Goal: Information Seeking & Learning: Learn about a topic

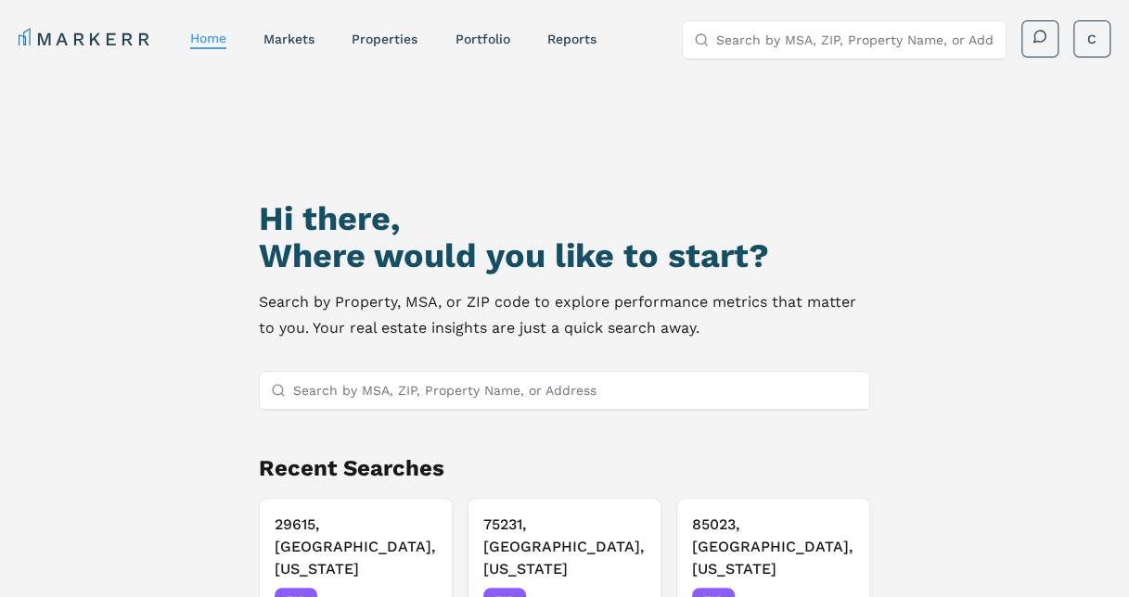
drag, startPoint x: 0, startPoint y: 0, endPoint x: 977, endPoint y: 308, distance: 1024.7
click at [977, 308] on div "Hi there, Where would you like to start? Search by Property, MSA, or ZIP code t…" at bounding box center [564, 395] width 1129 height 627
click at [306, 41] on link "markets" at bounding box center [288, 39] width 51 height 15
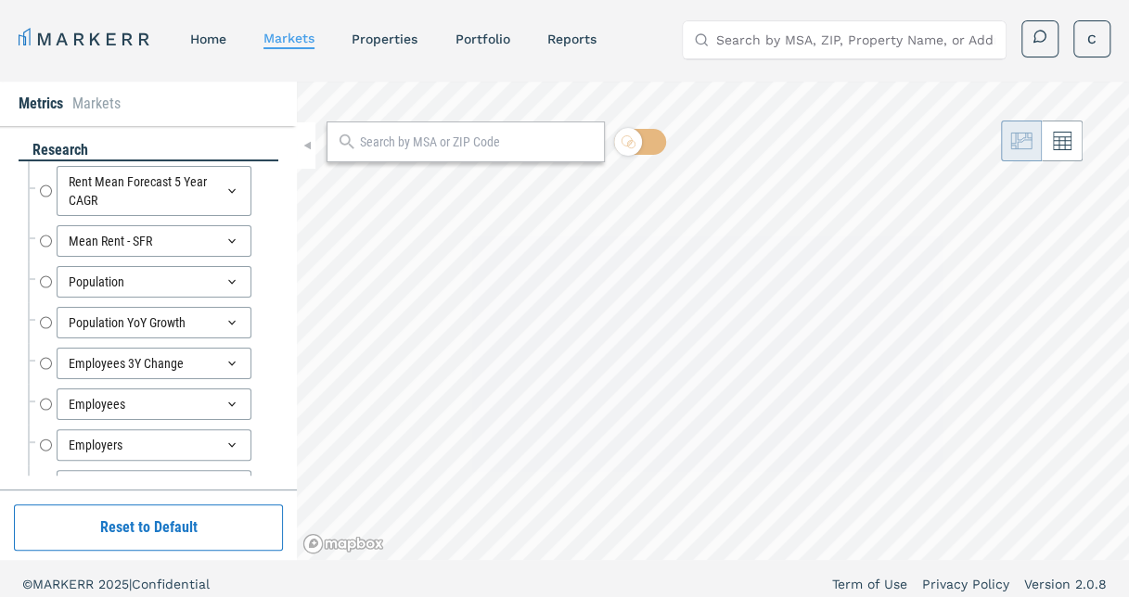
radio input "true"
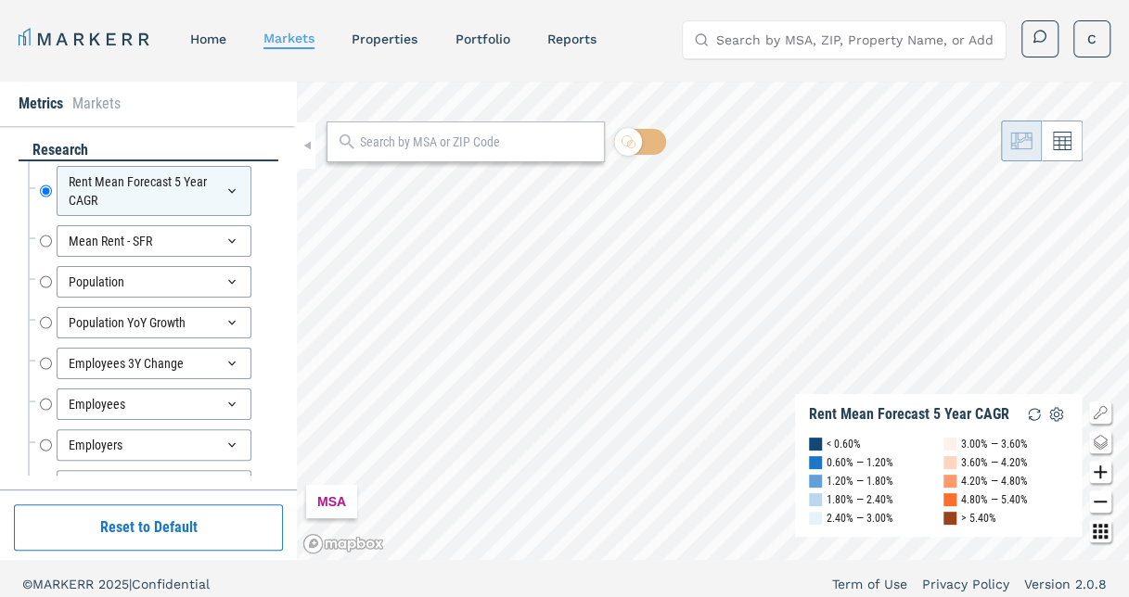
click at [381, 146] on input "text" at bounding box center [477, 142] width 235 height 19
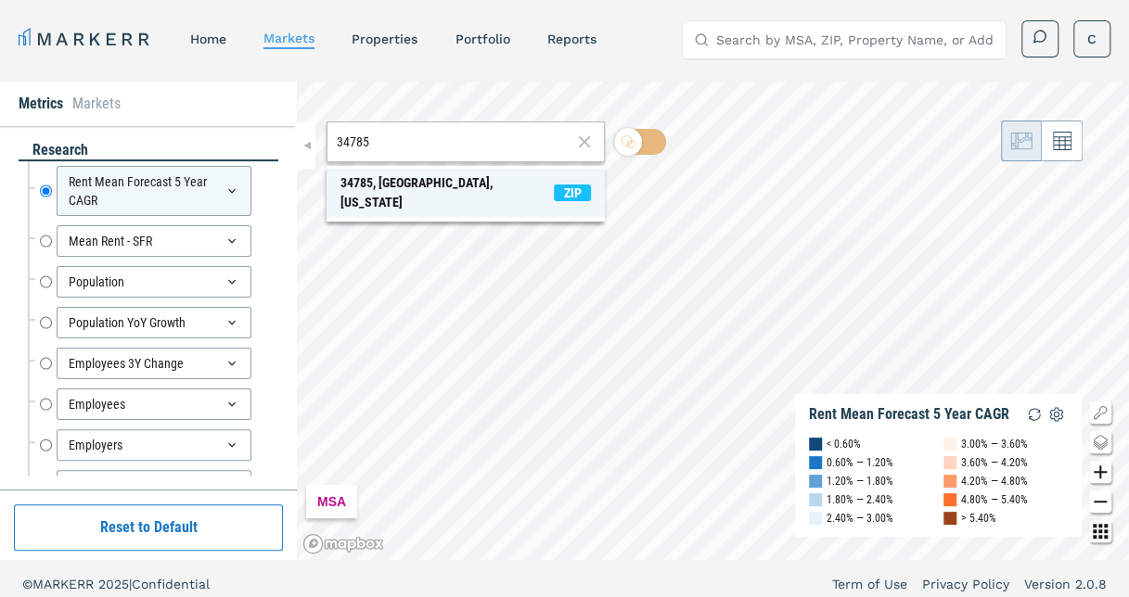
type input "34785"
click at [389, 175] on div "34785, [GEOGRAPHIC_DATA], [US_STATE]" at bounding box center [446, 192] width 213 height 39
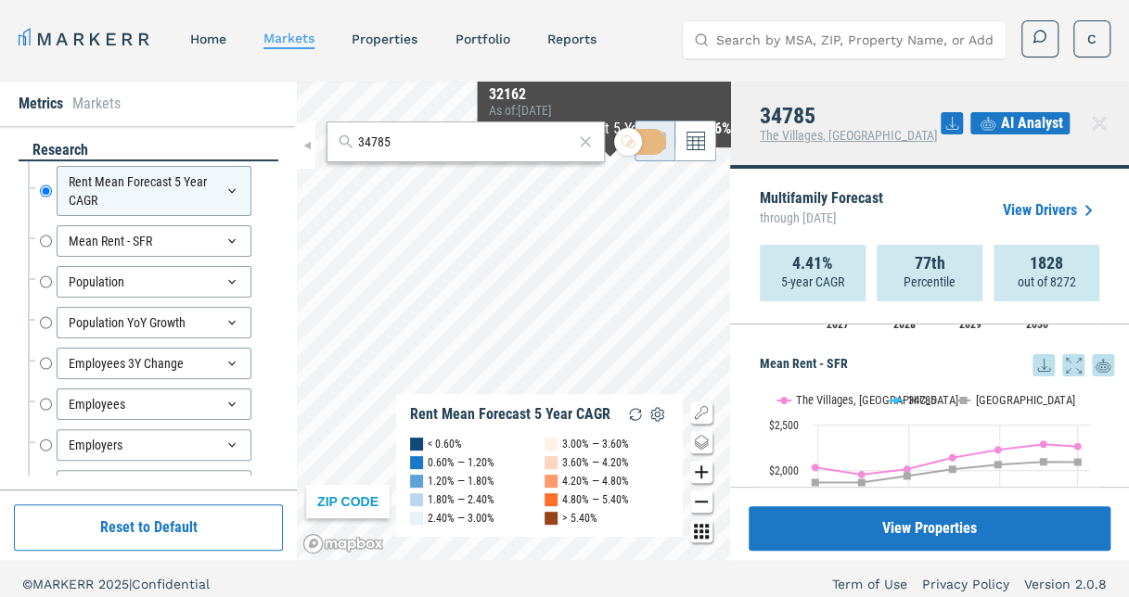
scroll to position [474, 0]
click at [1066, 357] on icon at bounding box center [1073, 364] width 14 height 14
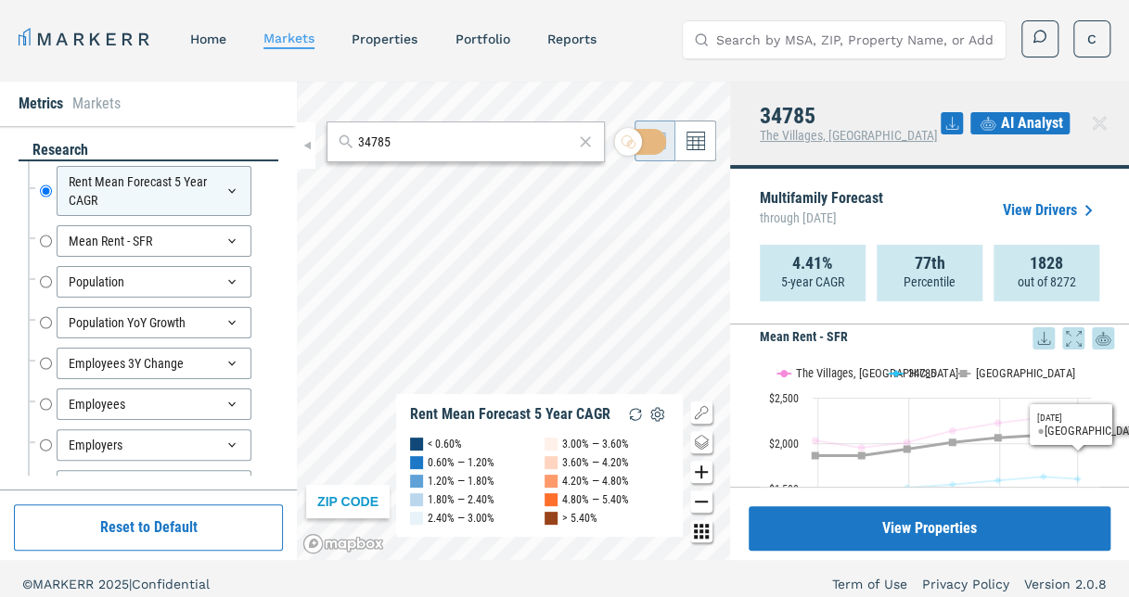
scroll to position [501, 0]
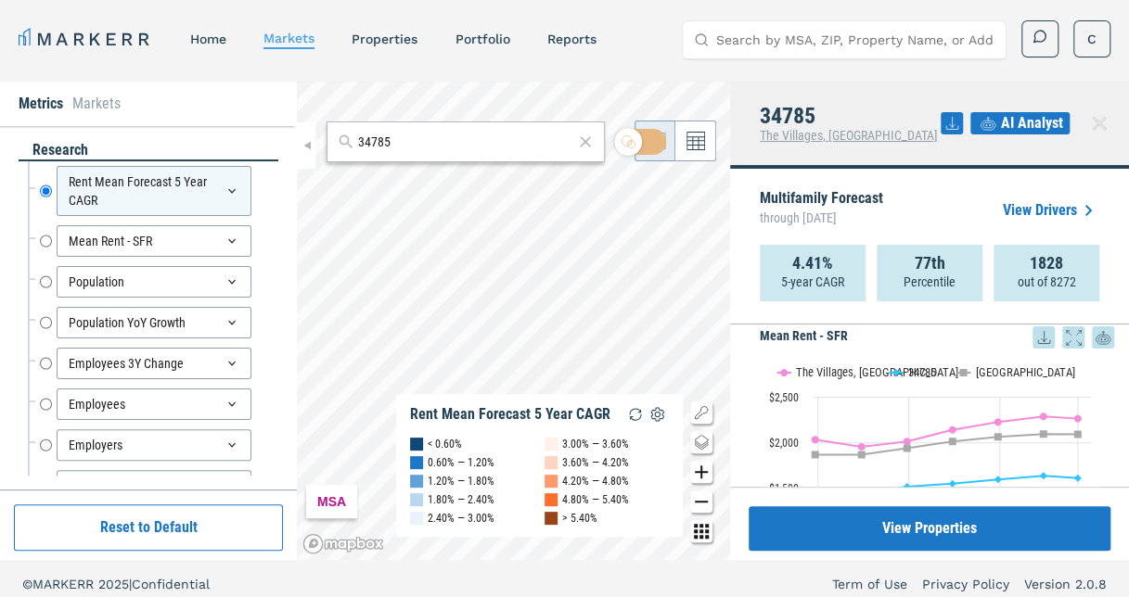
click at [584, 145] on icon at bounding box center [585, 142] width 19 height 22
click at [771, 314] on div "Metrics Markets research Rent Mean Forecast 5 Year CAGR Rent Mean Forecast 5 Ye…" at bounding box center [564, 321] width 1129 height 478
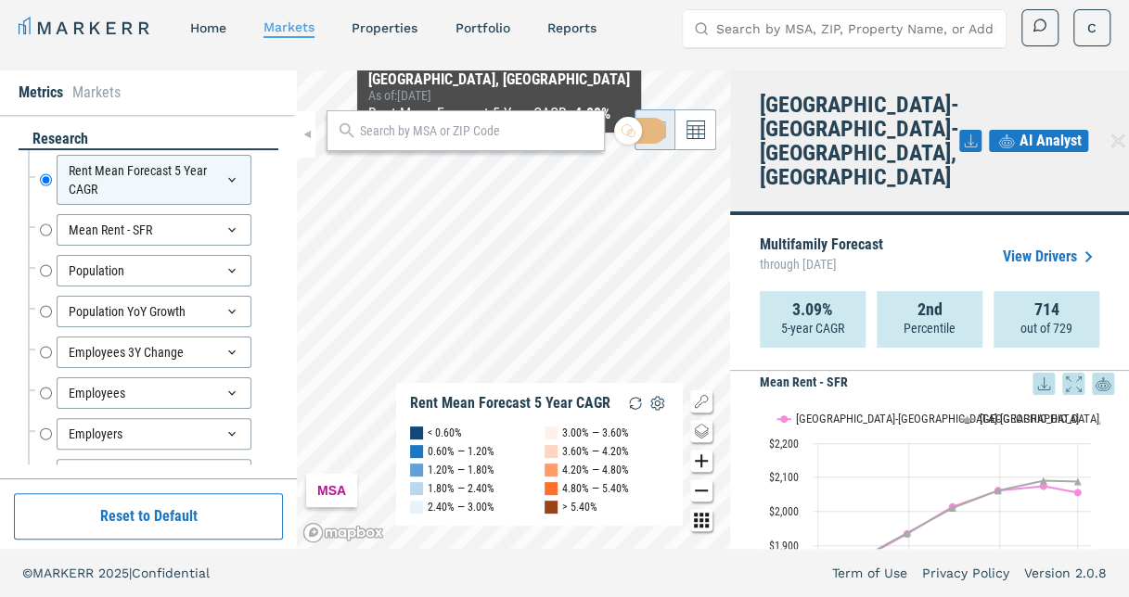
click at [536, 134] on input "text" at bounding box center [477, 130] width 235 height 19
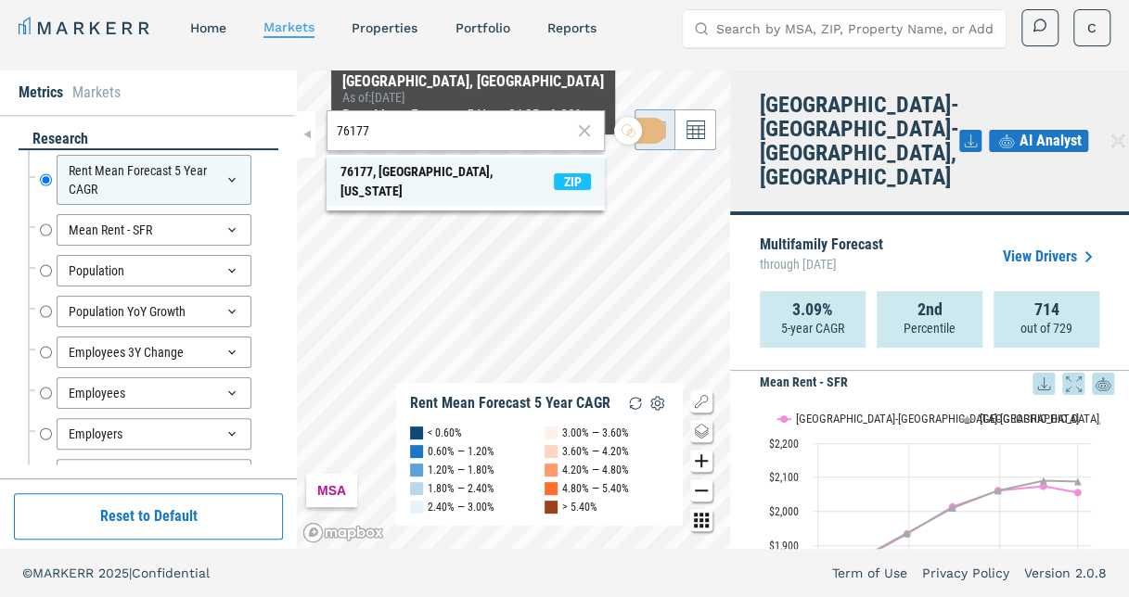
type input "76177"
click at [443, 176] on div "76177, [GEOGRAPHIC_DATA], [US_STATE]" at bounding box center [446, 181] width 213 height 39
